Goal: Check status

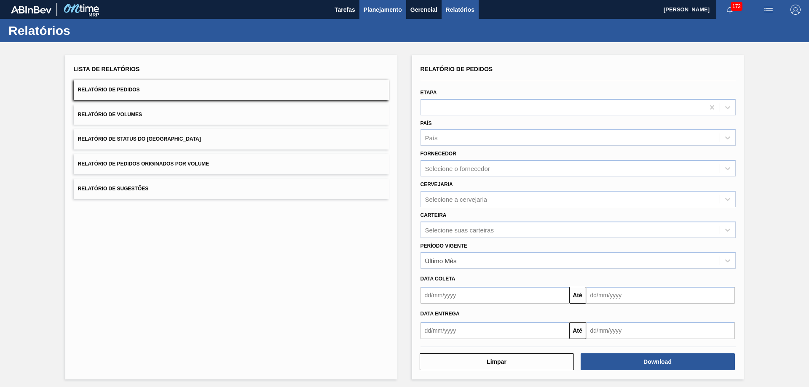
click at [380, 11] on span "Planejamento" at bounding box center [383, 10] width 38 height 10
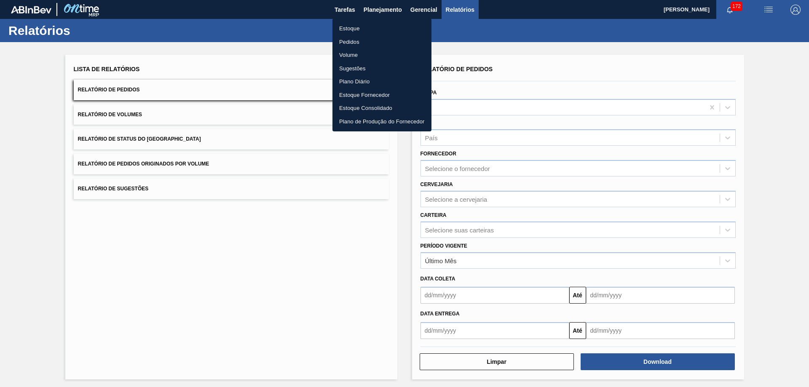
click at [355, 42] on li "Pedidos" at bounding box center [381, 41] width 99 height 13
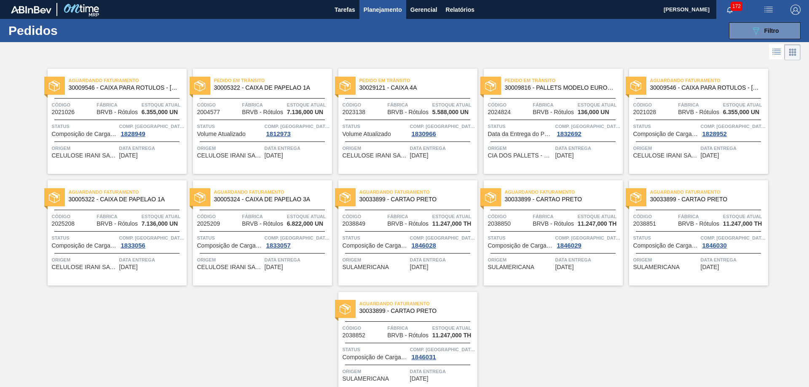
click at [419, 206] on div "Aguardando Faturamento 30033899 - CARTAO PRETO Código 2038849 Fábrica BRVB - Ró…" at bounding box center [407, 232] width 139 height 105
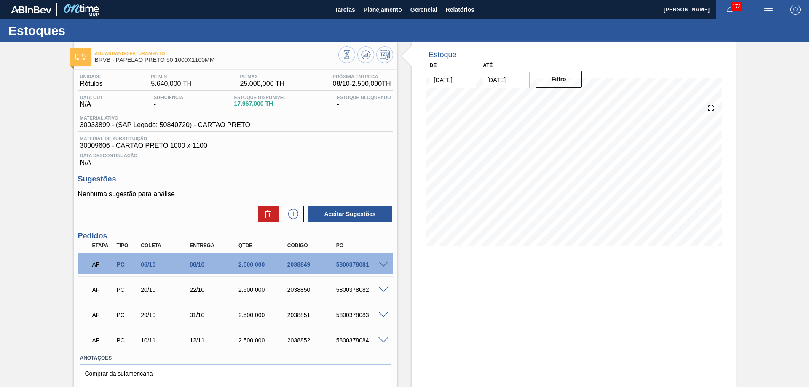
click at [214, 213] on div "Aceitar Sugestões" at bounding box center [235, 214] width 315 height 19
click at [753, 62] on div "Aguardando Faturamento BRVB - PAPELÃO PRETO 50 1000X1100MM Unidade Rótulos PE M…" at bounding box center [404, 231] width 809 height 379
